Goal: Communication & Community: Share content

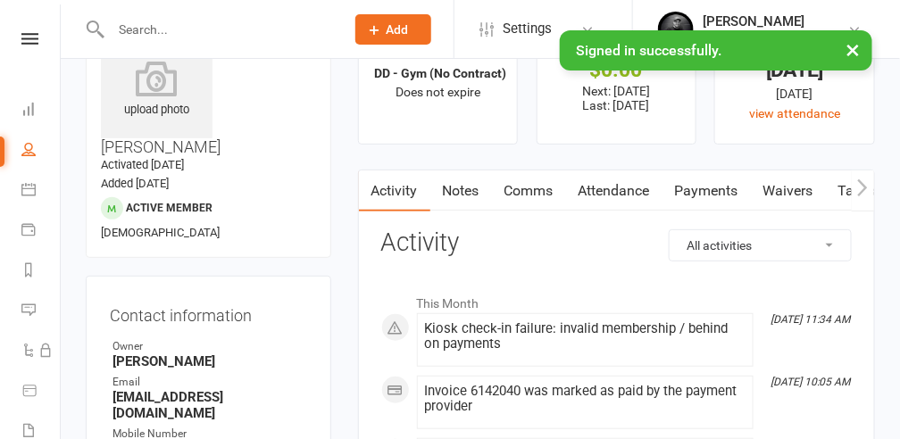
scroll to position [179, 0]
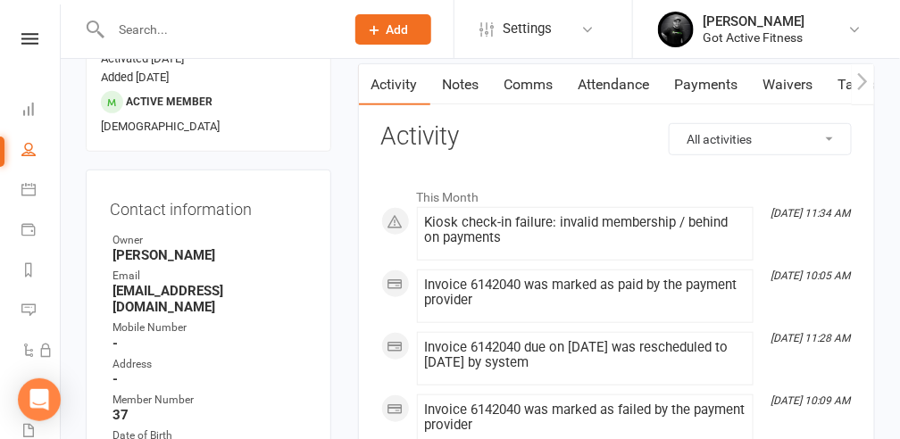
click at [715, 88] on link "Payments" at bounding box center [707, 84] width 88 height 41
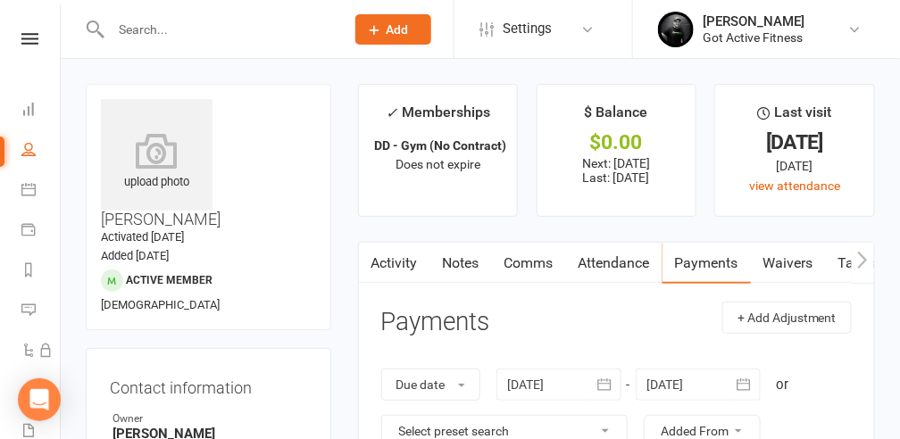
click at [530, 267] on link "Comms" at bounding box center [529, 263] width 74 height 41
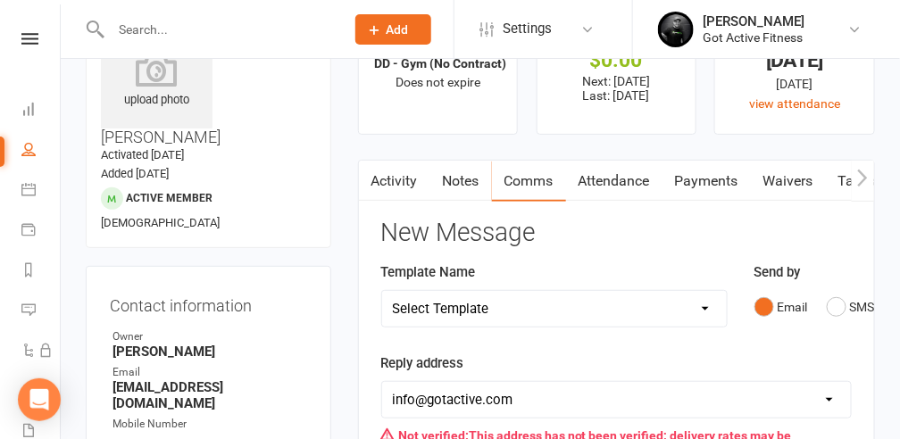
scroll to position [238, 0]
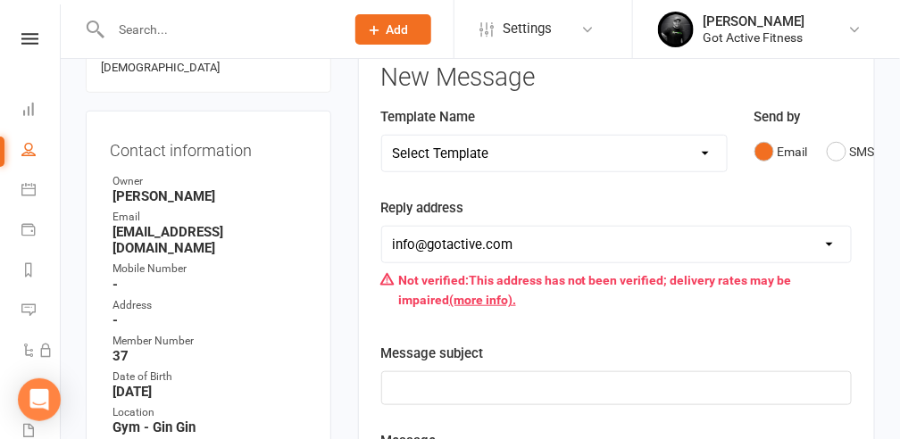
click at [698, 157] on select "Select Template [SMS] Cancelled Membership [Email] Cancelled Memebership [Email…" at bounding box center [554, 154] width 345 height 36
select select "3"
click at [382, 136] on select "Select Template [SMS] Cancelled Membership [Email] Cancelled Memebership [Email…" at bounding box center [554, 154] width 345 height 36
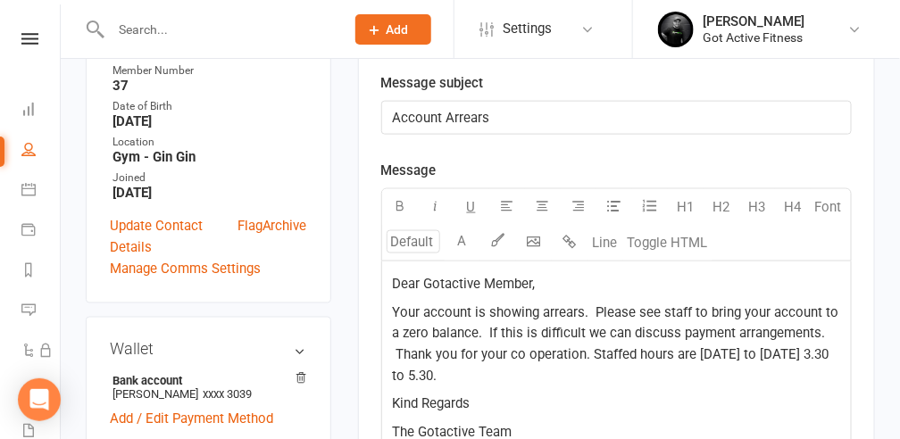
scroll to position [536, 0]
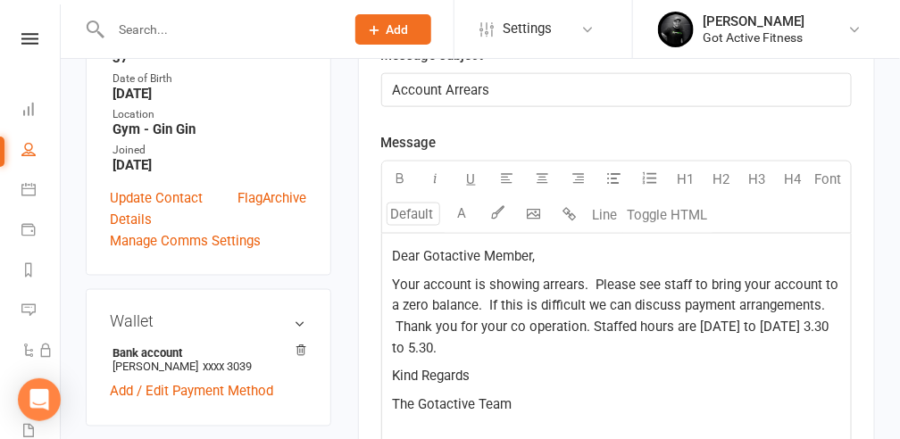
click at [582, 280] on span "Your account is showing arrears. Please see staff to bring your account to a ze…" at bounding box center [618, 317] width 450 height 80
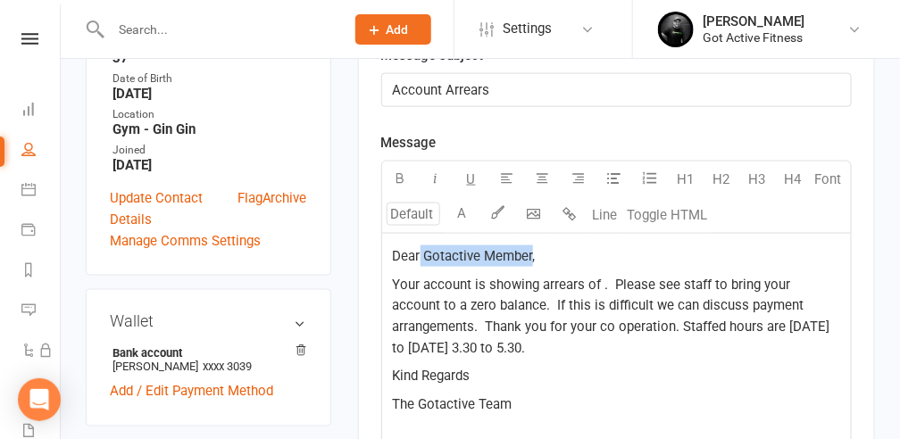
drag, startPoint x: 531, startPoint y: 252, endPoint x: 418, endPoint y: 255, distance: 112.6
click at [418, 255] on span "Dear Gotactive Member," at bounding box center [464, 256] width 143 height 16
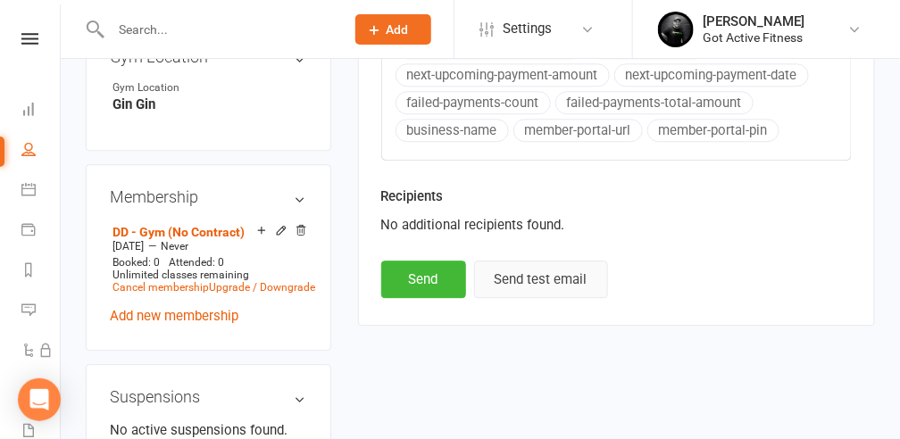
scroll to position [1131, 0]
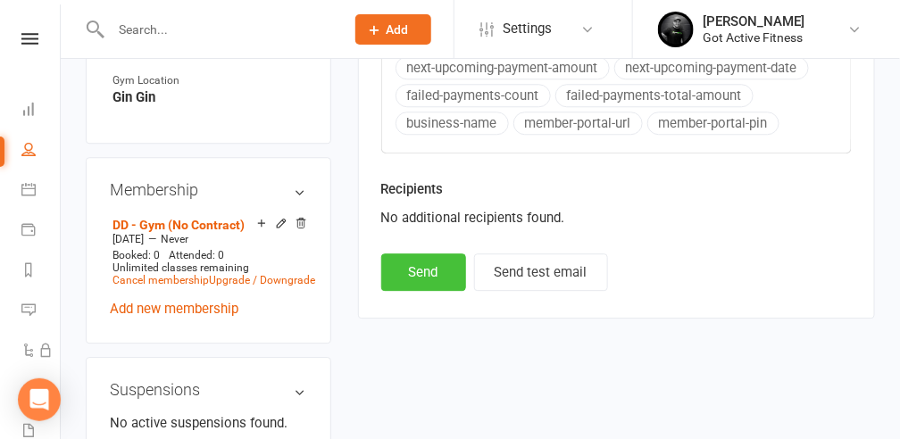
click at [431, 257] on button "Send" at bounding box center [423, 273] width 85 height 38
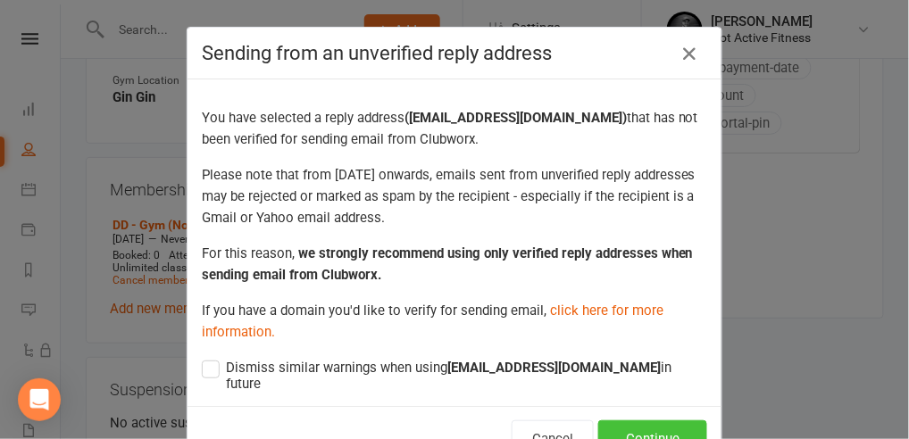
click at [648, 421] on button "Continue" at bounding box center [652, 440] width 109 height 38
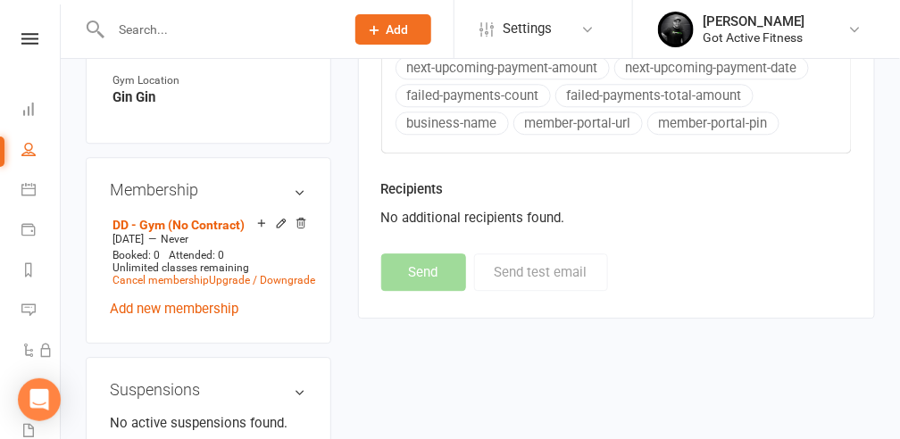
select select
click at [172, 29] on input "text" at bounding box center [218, 29] width 227 height 25
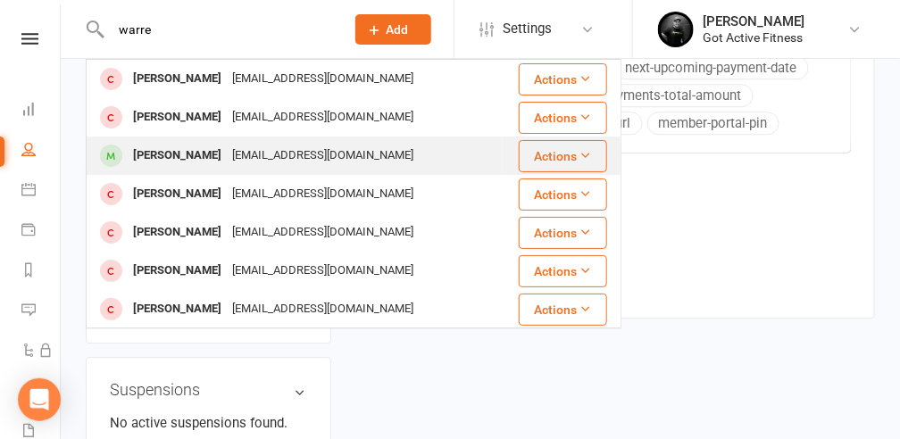
type input "warre"
click at [200, 155] on div "[PERSON_NAME]" at bounding box center [177, 156] width 99 height 26
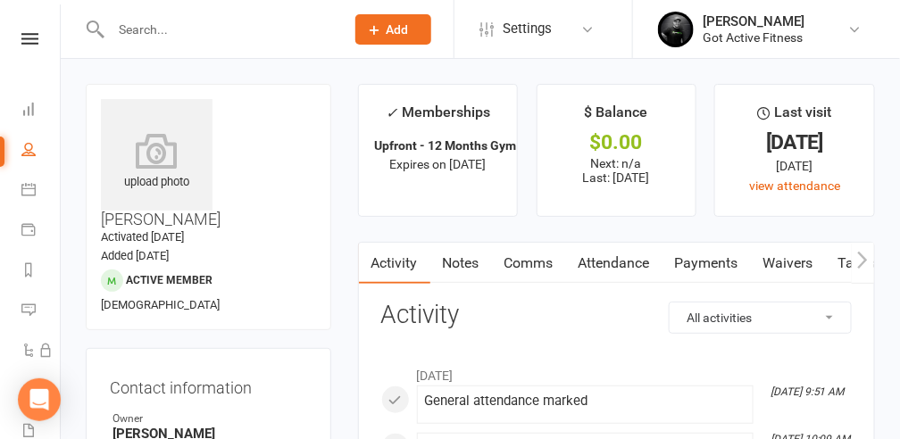
click at [531, 263] on link "Comms" at bounding box center [529, 263] width 74 height 41
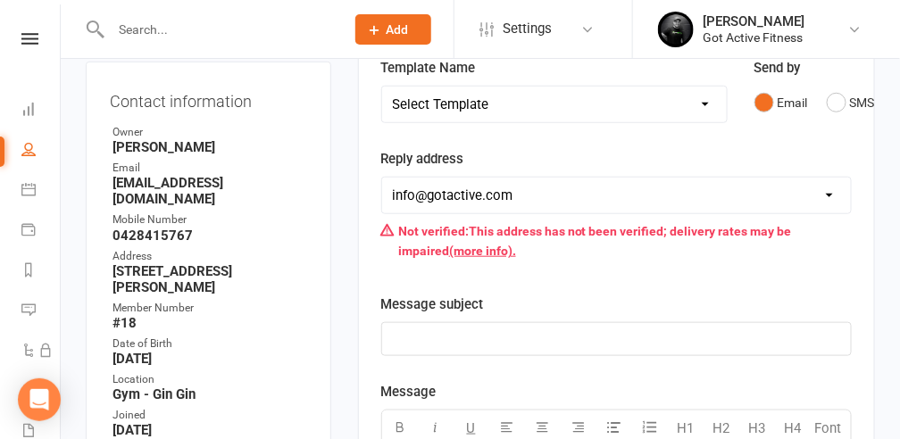
scroll to position [297, 0]
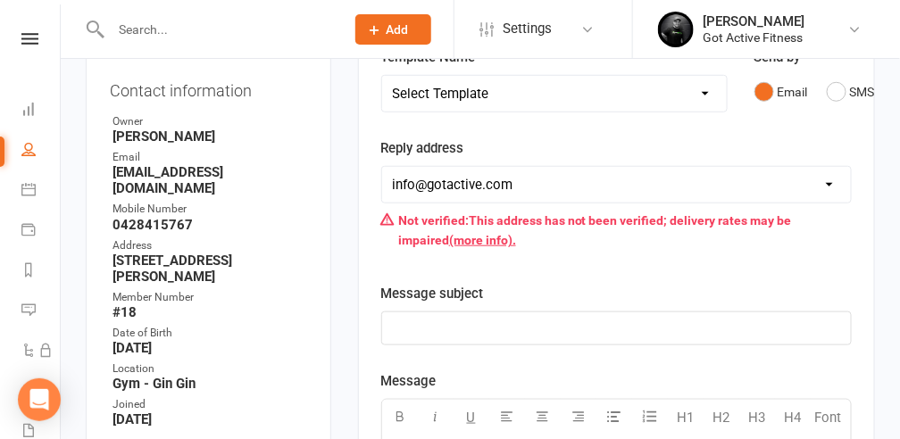
click at [703, 92] on select "Select Template [SMS] Cancelled Membership [Email] Cancelled Memebership [Email…" at bounding box center [554, 94] width 345 height 36
select select "2"
click at [382, 76] on select "Select Template [SMS] Cancelled Membership [Email] Cancelled Memebership [Email…" at bounding box center [554, 94] width 345 height 36
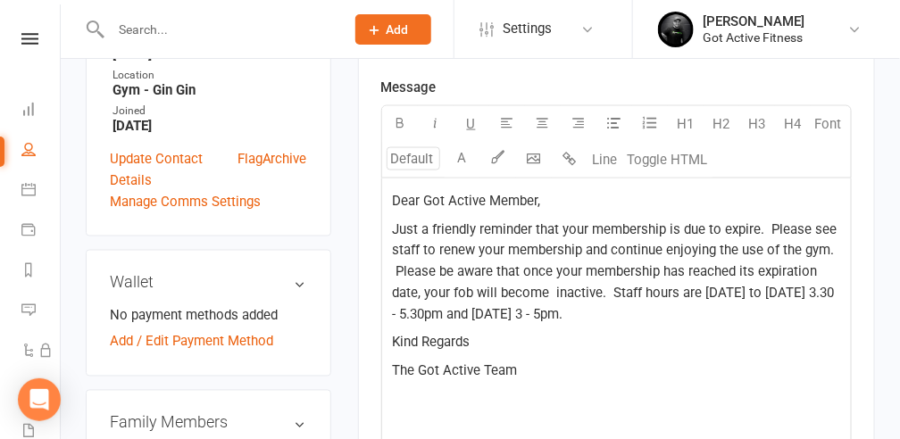
scroll to position [595, 0]
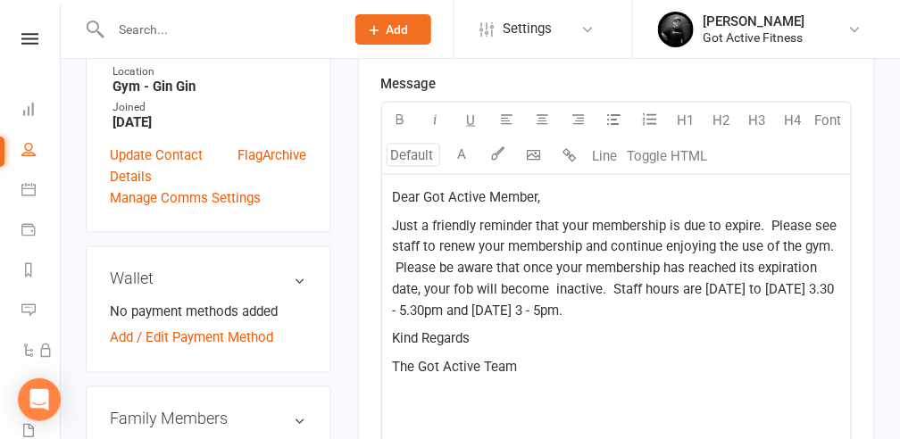
click at [537, 190] on span "Dear Got Active Member," at bounding box center [467, 197] width 148 height 16
click at [757, 222] on span "Just a friendly reminder that your membership is due to expire. Please see staf…" at bounding box center [617, 269] width 448 height 102
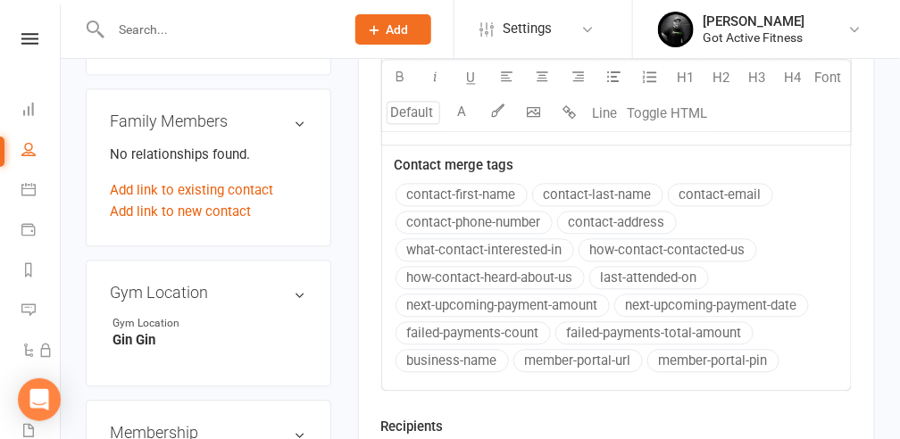
scroll to position [1191, 0]
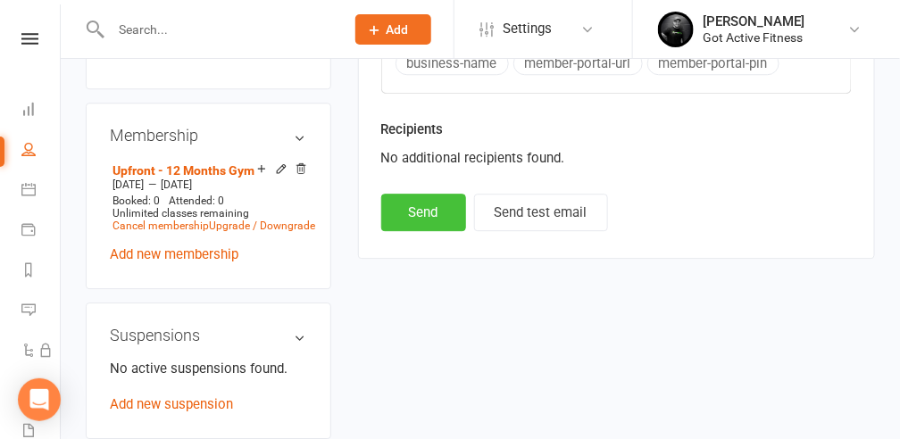
click at [431, 205] on button "Send" at bounding box center [423, 213] width 85 height 38
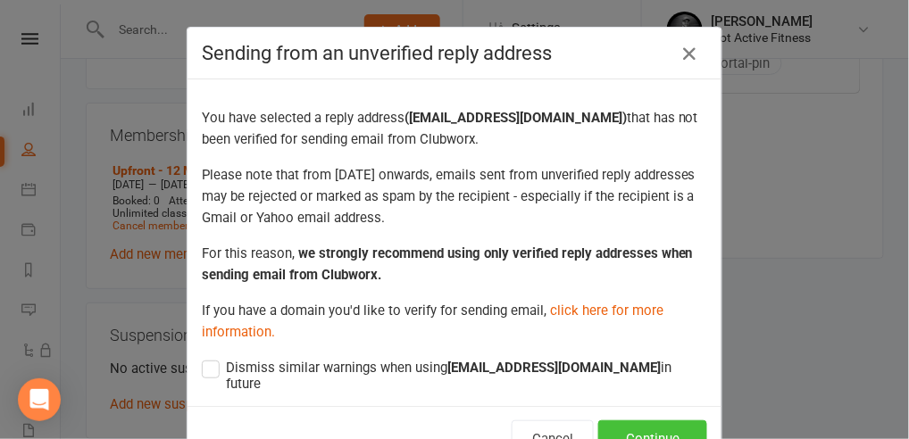
click at [679, 430] on button "Continue" at bounding box center [652, 440] width 109 height 38
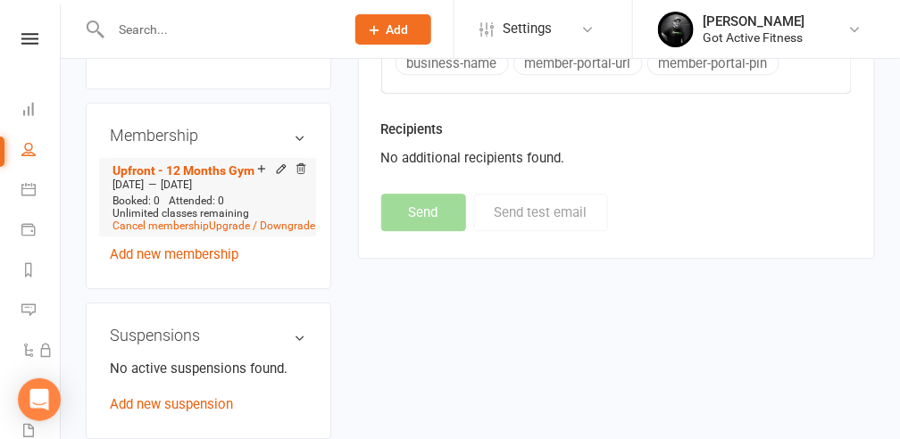
select select
